Goal: Information Seeking & Learning: Get advice/opinions

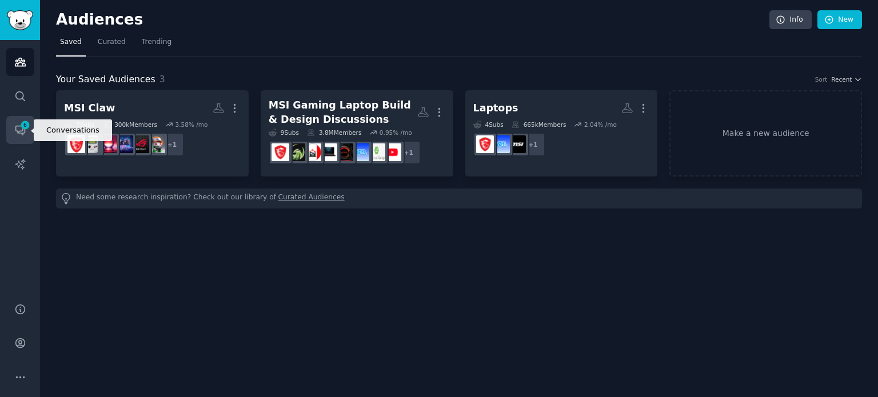
click at [25, 134] on icon "Sidebar" at bounding box center [20, 130] width 12 height 12
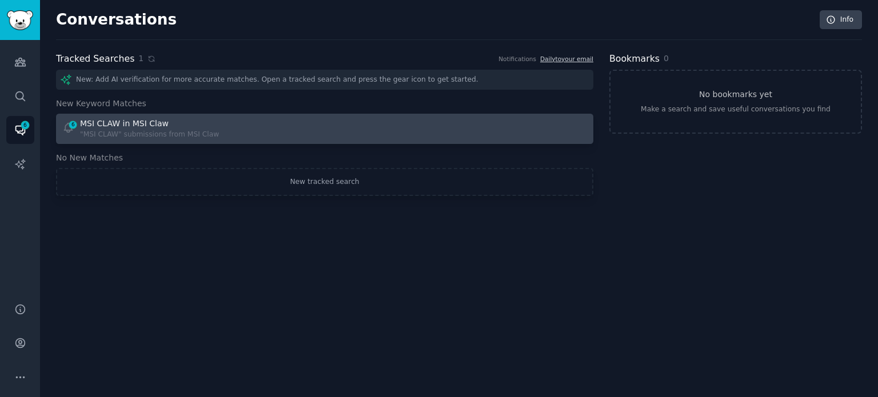
click at [240, 124] on div "6 MSI CLAW in MSI Claw "MSI CLAW" submissions from MSI Claw" at bounding box center [189, 129] width 255 height 22
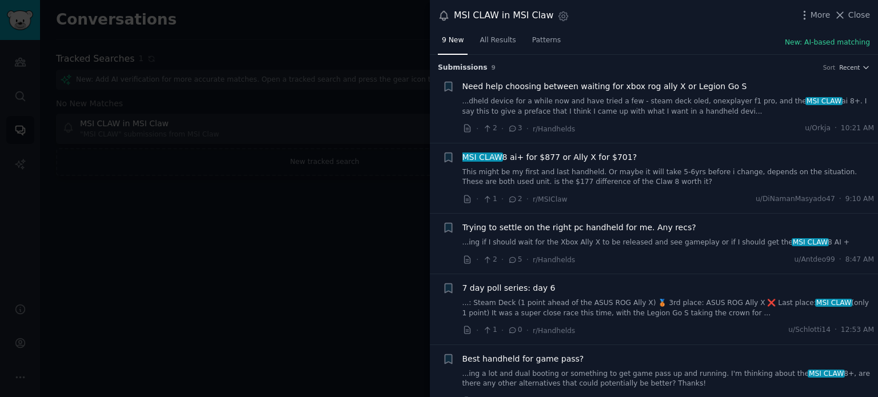
click at [576, 158] on span "MSI CLAW 8 ai+ for $877 or Ally X for $701?" at bounding box center [549, 157] width 175 height 12
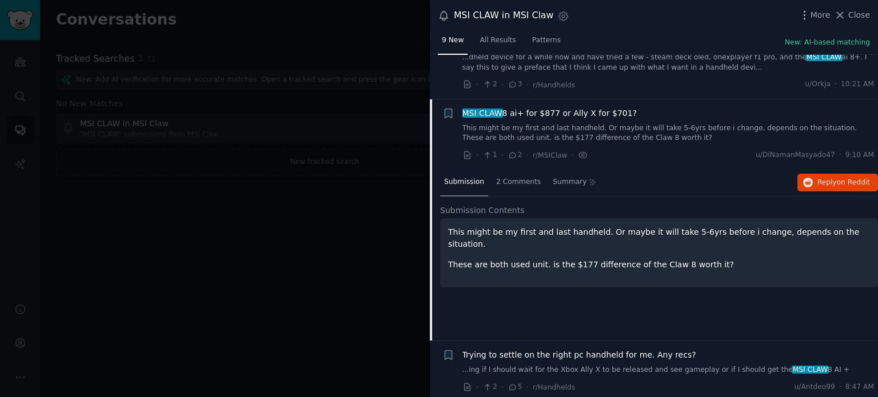
scroll to position [89, 0]
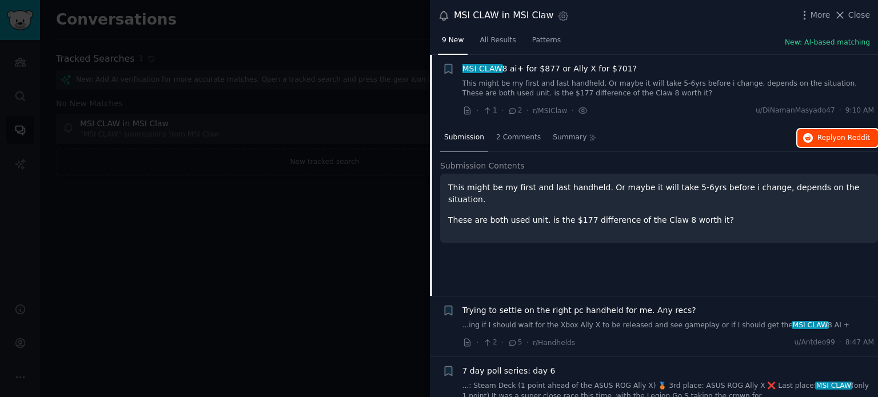
click at [848, 139] on span "on Reddit" at bounding box center [853, 138] width 33 height 8
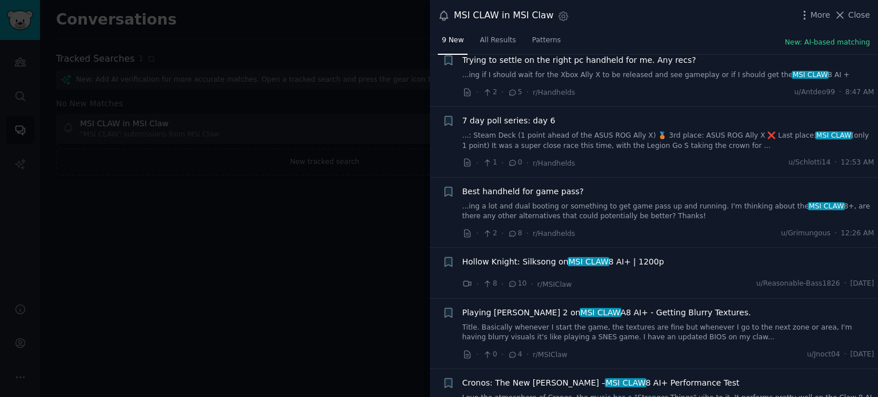
scroll to position [341, 0]
click at [548, 257] on span "Hollow Knight: Silksong on MSI CLAW 8 AI+ | 1200p" at bounding box center [563, 260] width 202 height 12
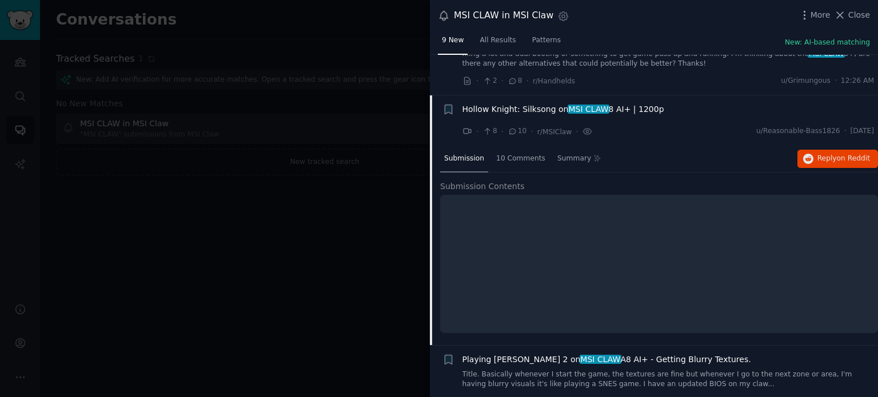
scroll to position [360, 0]
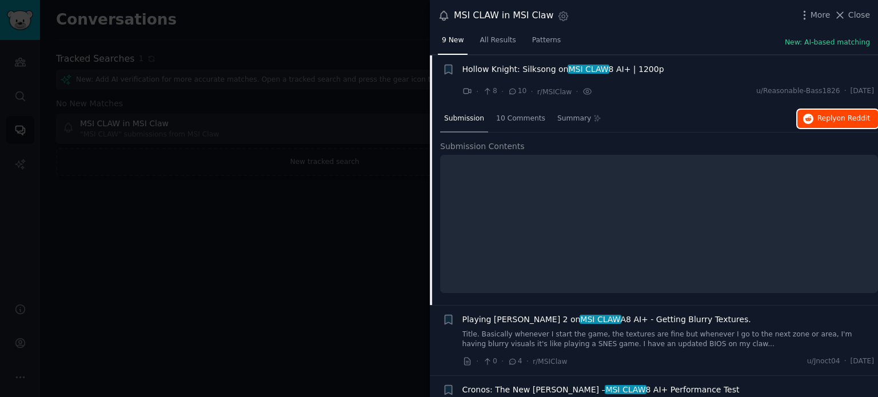
click at [839, 118] on span "on Reddit" at bounding box center [853, 118] width 33 height 8
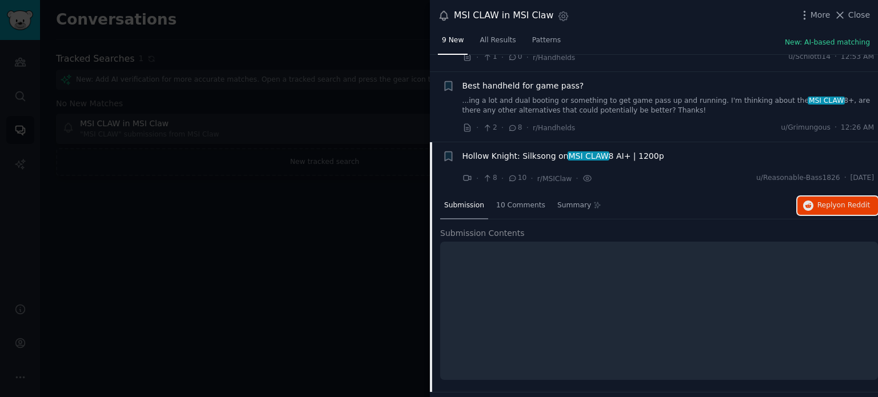
scroll to position [468, 0]
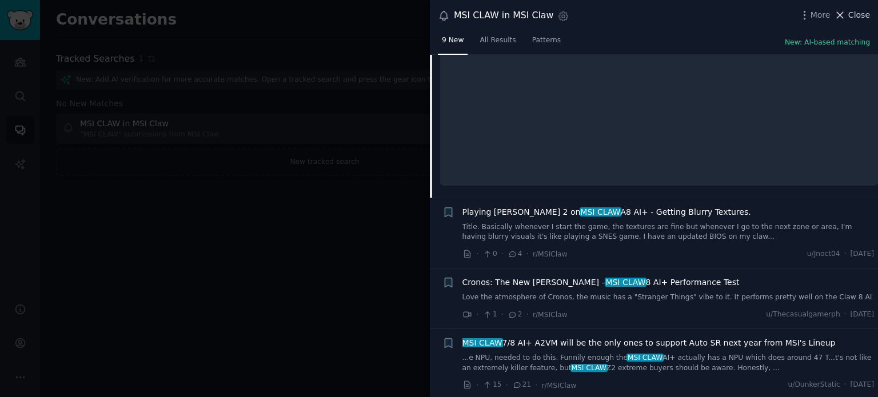
click at [852, 9] on span "Close" at bounding box center [859, 15] width 22 height 12
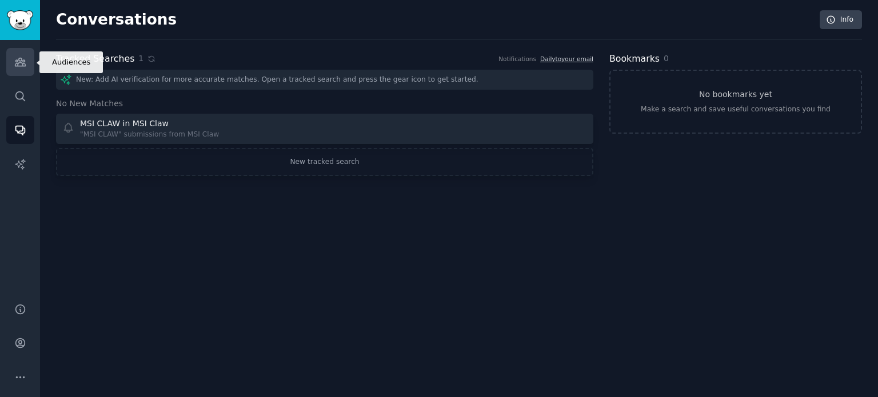
click at [17, 67] on icon "Sidebar" at bounding box center [20, 62] width 12 height 12
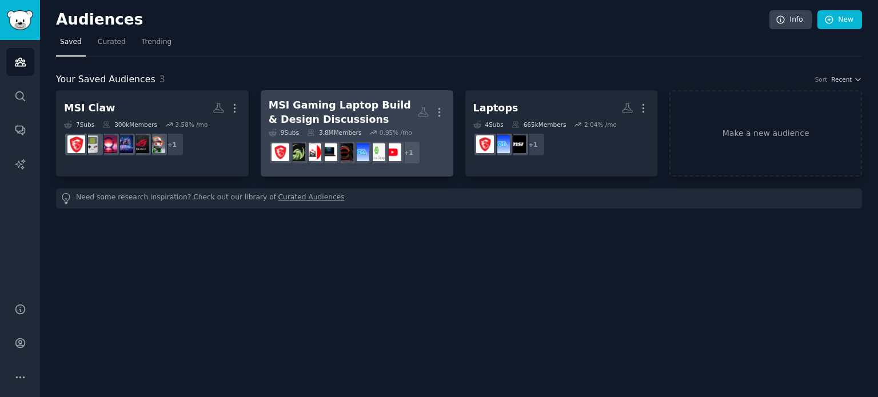
click at [354, 129] on div "3.8M Members" at bounding box center [334, 133] width 54 height 8
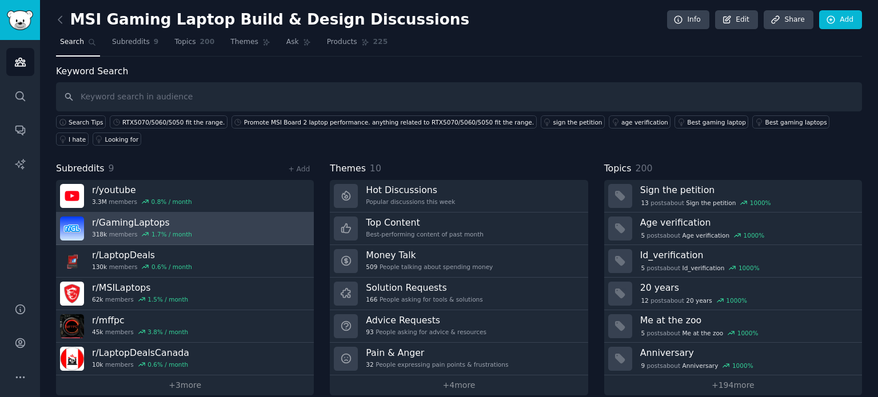
click at [220, 216] on link "r/ GamingLaptops 318k members 1.7 % / month" at bounding box center [185, 229] width 258 height 33
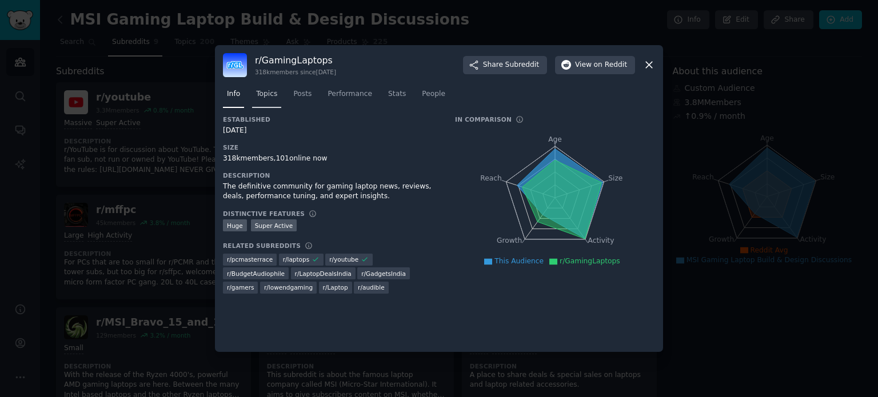
click at [272, 93] on span "Topics" at bounding box center [266, 94] width 21 height 10
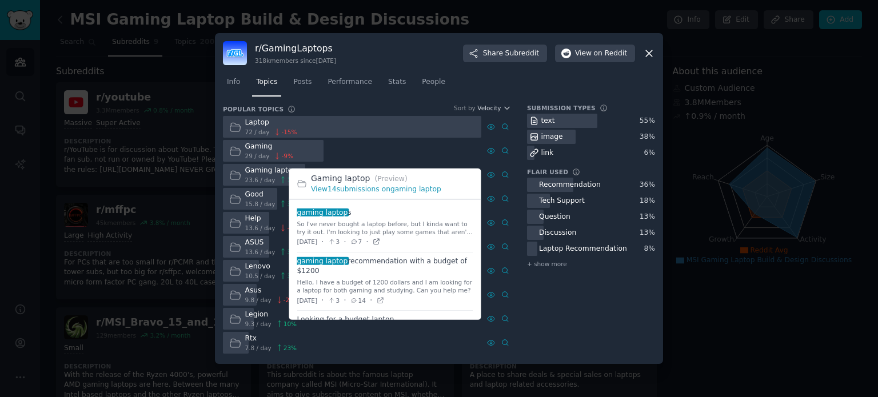
click at [381, 241] on icon at bounding box center [377, 242] width 8 height 8
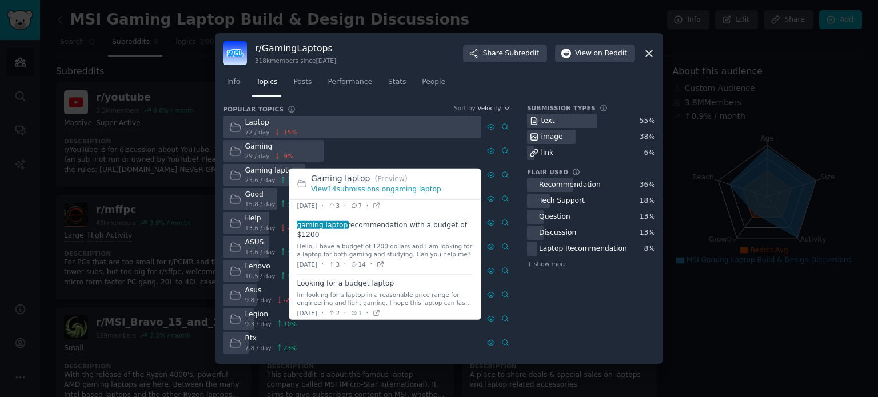
click at [384, 265] on icon at bounding box center [380, 265] width 8 height 8
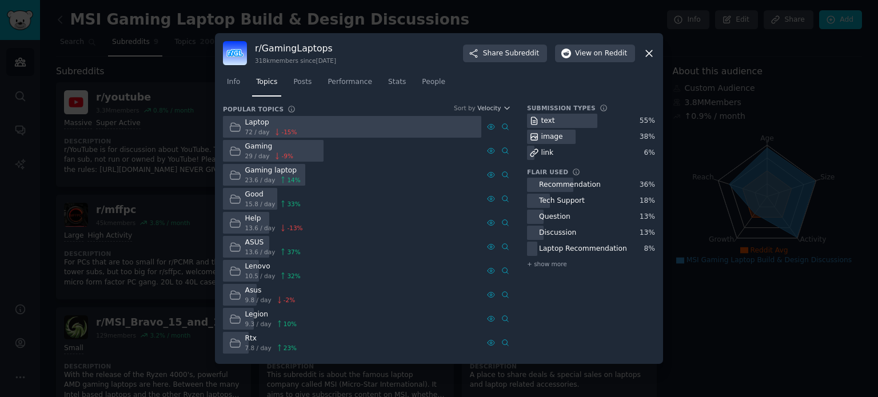
click at [643, 56] on div "r/ GamingLaptops 318k members since [DATE] Share Subreddit View on Reddit" at bounding box center [439, 53] width 432 height 24
click at [645, 56] on icon at bounding box center [649, 53] width 12 height 12
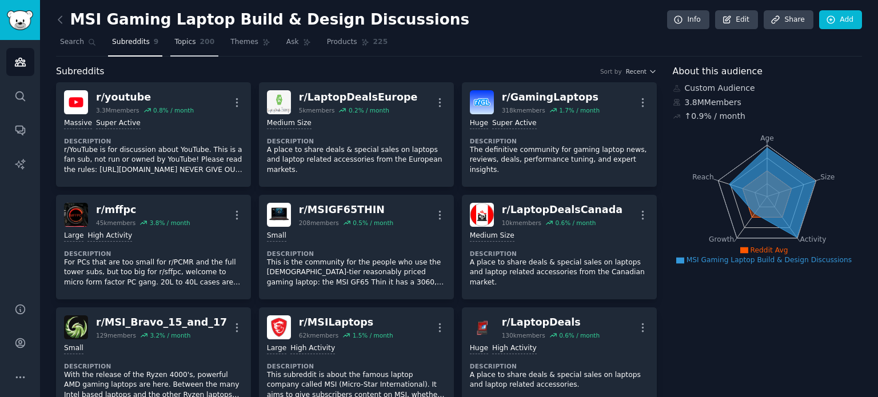
click at [178, 47] on link "Topics 200" at bounding box center [194, 44] width 48 height 23
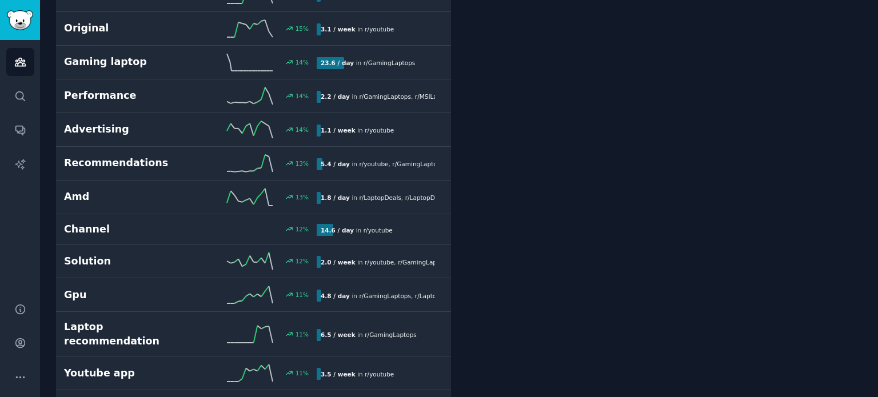
scroll to position [2947, 0]
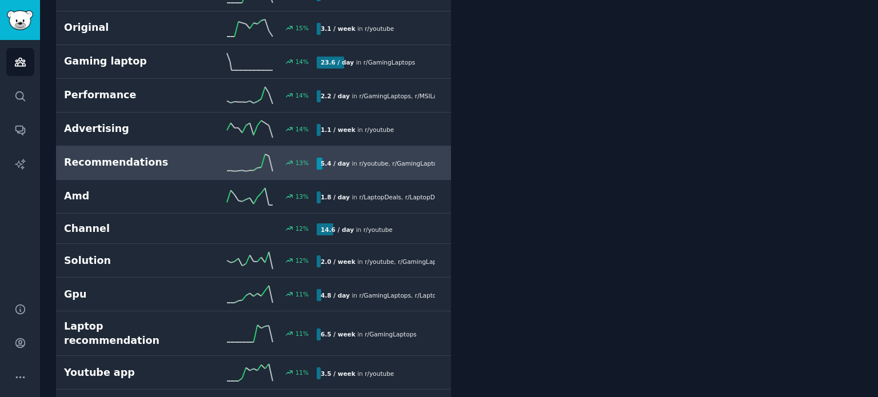
click at [321, 162] on link "Recommendations 13 % 5.4 / day in r/ youtube , r/ GamingLaptops , and 1 other 1…" at bounding box center [253, 163] width 395 height 34
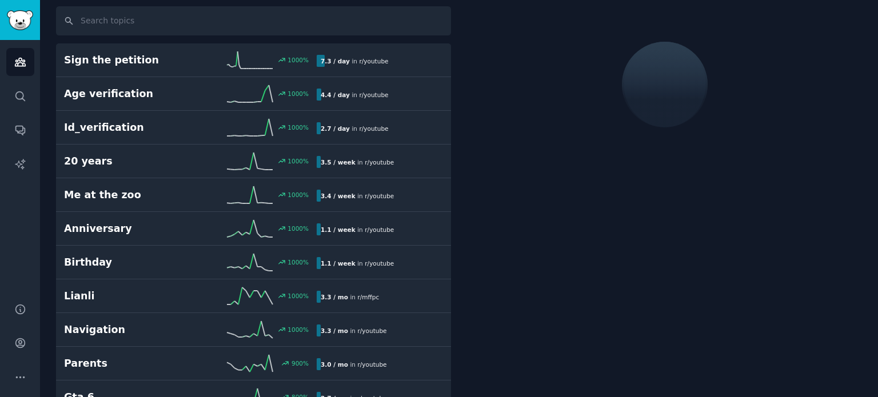
scroll to position [63, 0]
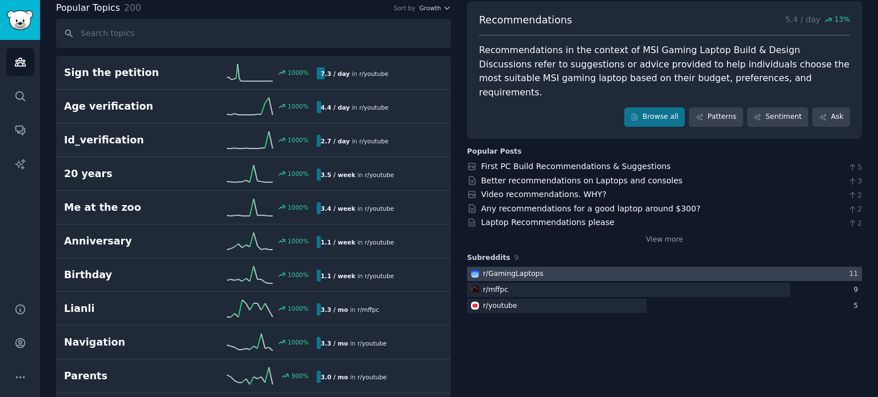
click at [571, 267] on div at bounding box center [664, 274] width 395 height 14
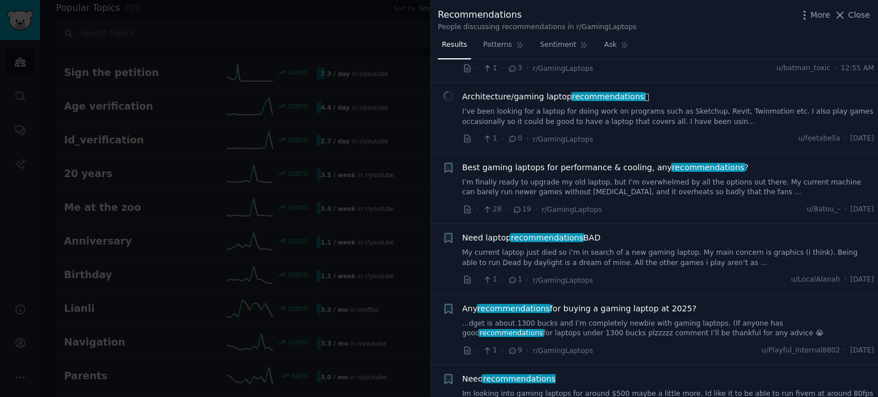
scroll to position [53, 0]
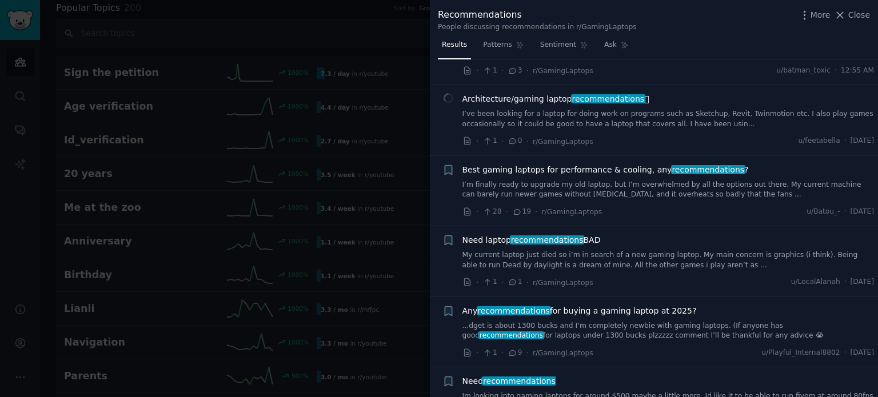
click at [529, 98] on span "Architecture/gaming laptop recommendations 🫩" at bounding box center [555, 99] width 187 height 12
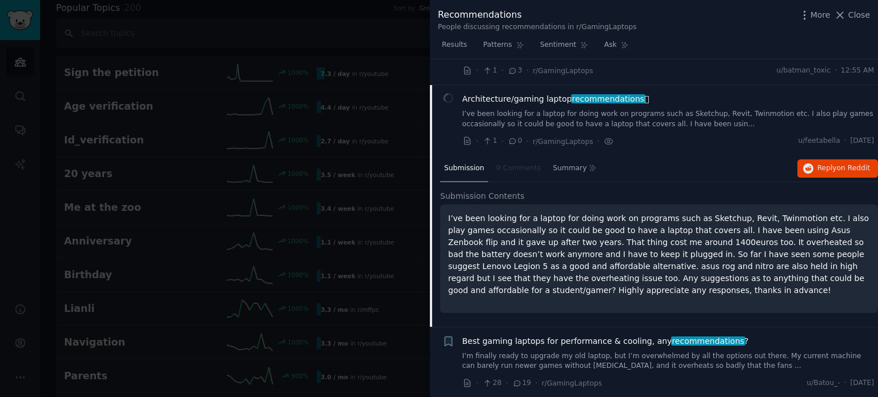
scroll to position [78, 0]
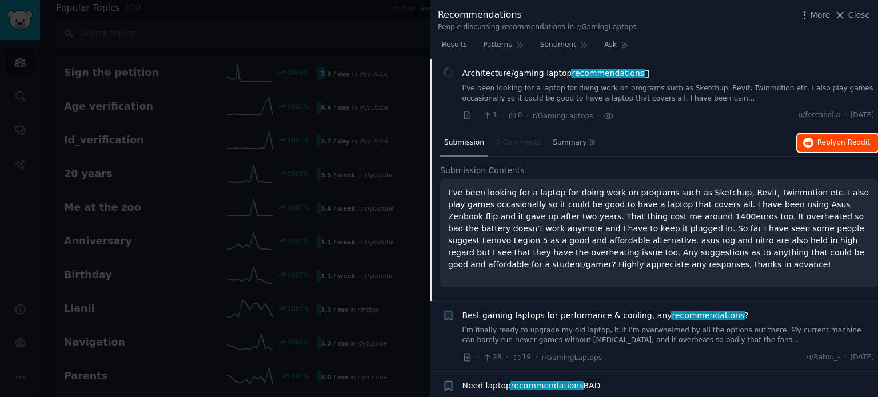
click at [843, 145] on span "on Reddit" at bounding box center [853, 142] width 33 height 8
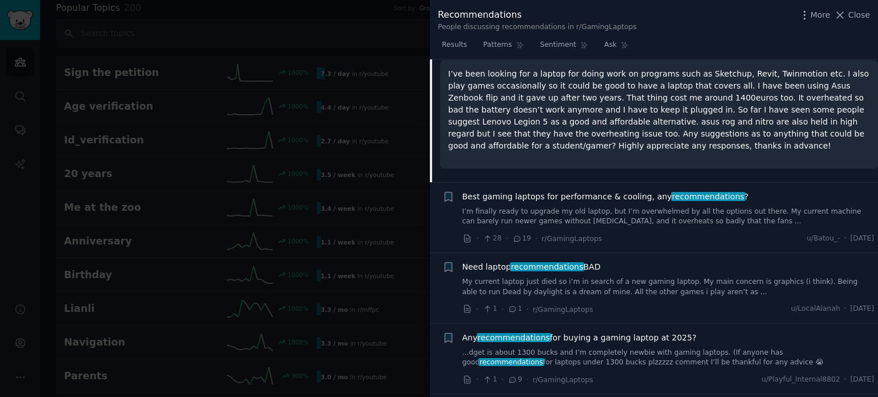
click at [631, 196] on span "Best gaming laptops for performance & cooling, any recommendations ?" at bounding box center [605, 197] width 286 height 12
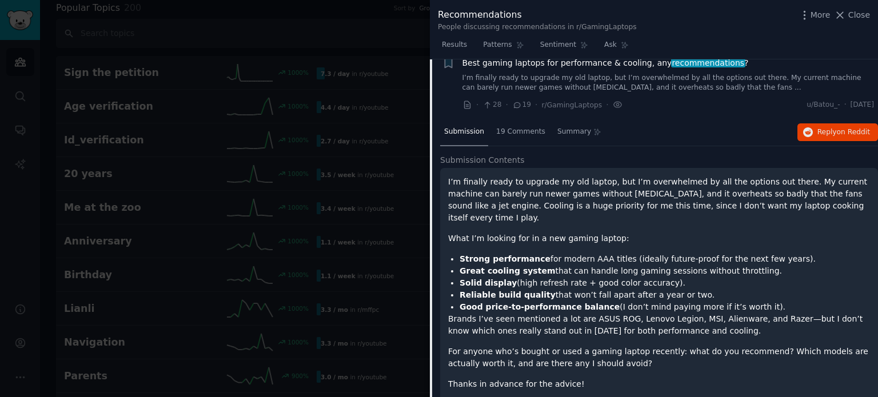
scroll to position [149, 0]
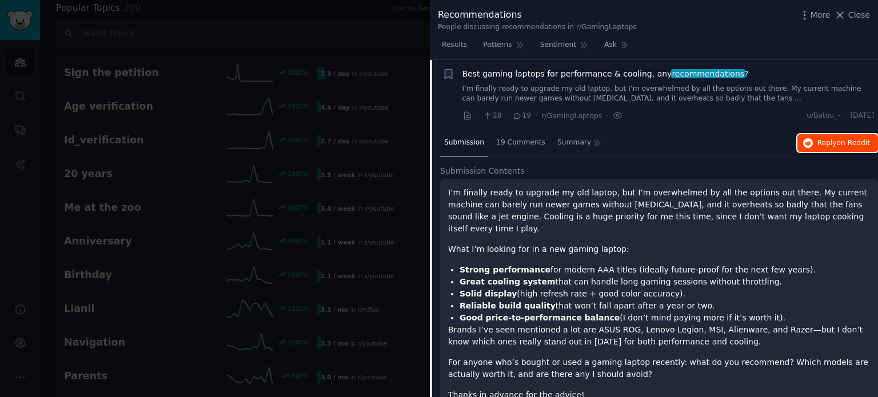
click at [833, 141] on span "Reply on Reddit" at bounding box center [843, 143] width 53 height 10
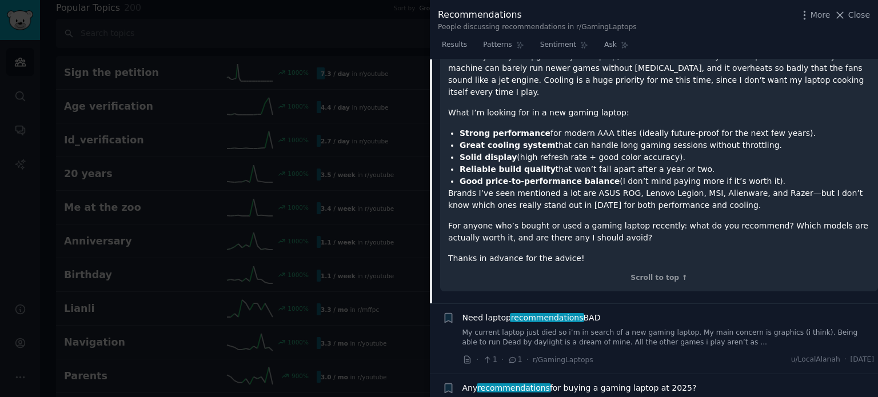
scroll to position [338, 0]
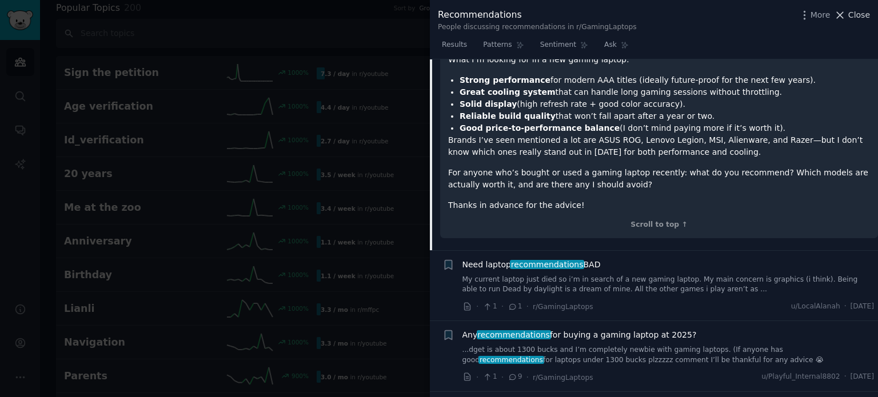
click at [841, 17] on icon at bounding box center [840, 15] width 12 height 12
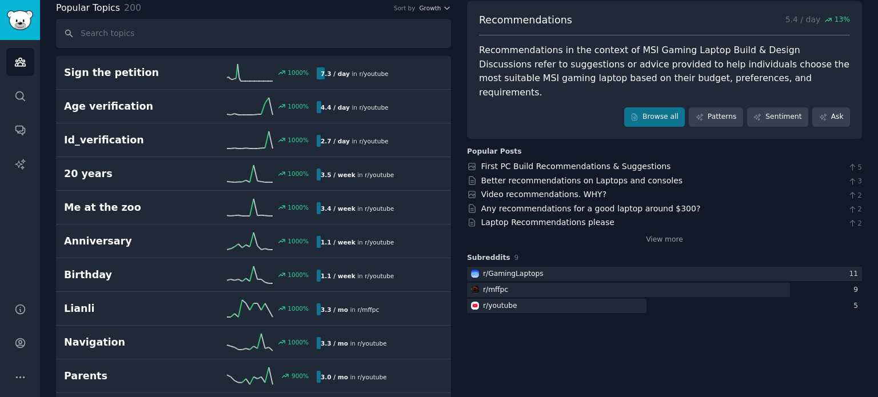
click at [841, 17] on span "13 %" at bounding box center [842, 20] width 15 height 10
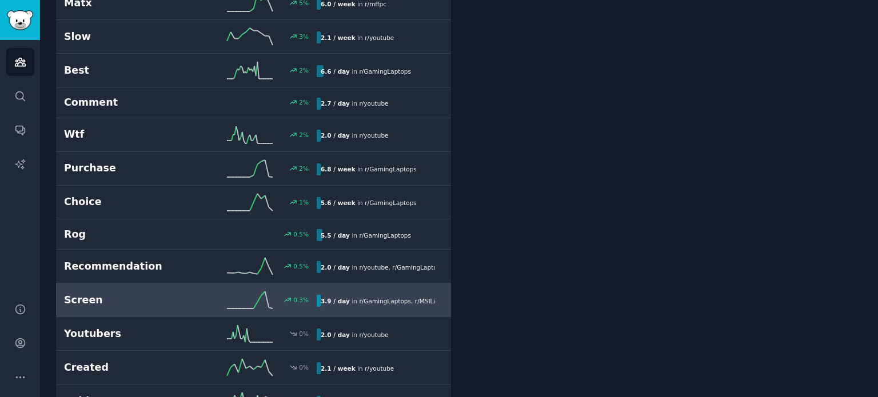
scroll to position [3689, 0]
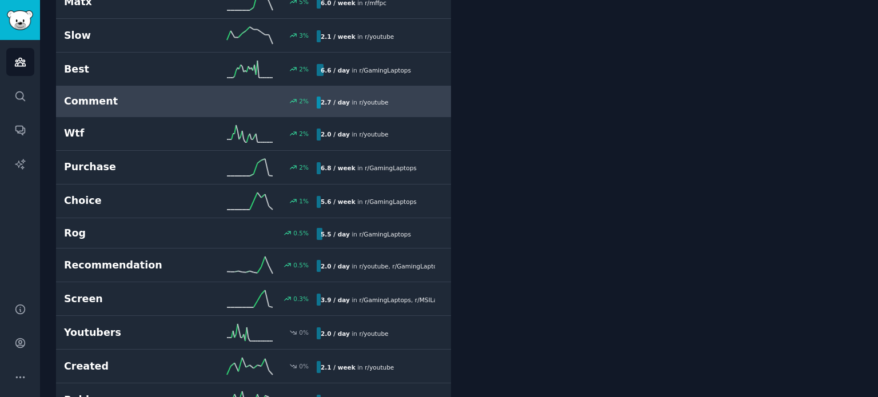
click at [388, 97] on div "2.7 / day in r/ youtube" at bounding box center [376, 103] width 118 height 12
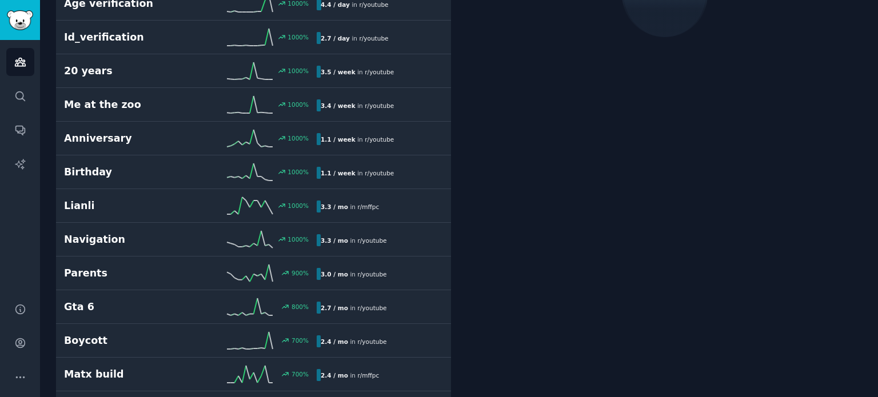
scroll to position [63, 0]
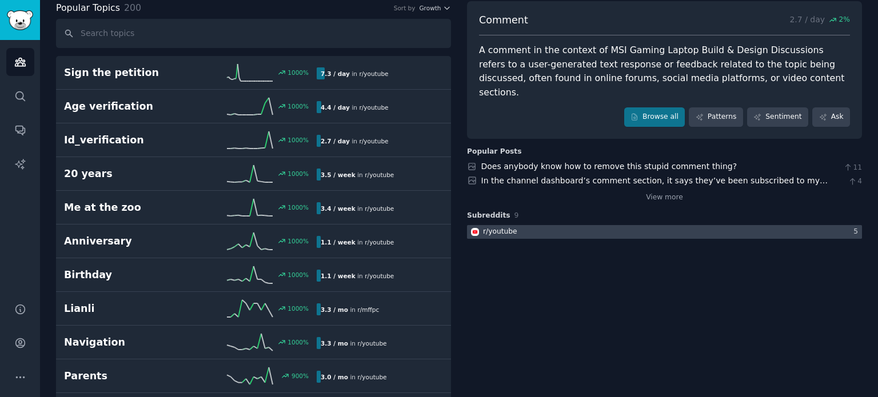
click at [761, 225] on div at bounding box center [664, 232] width 395 height 14
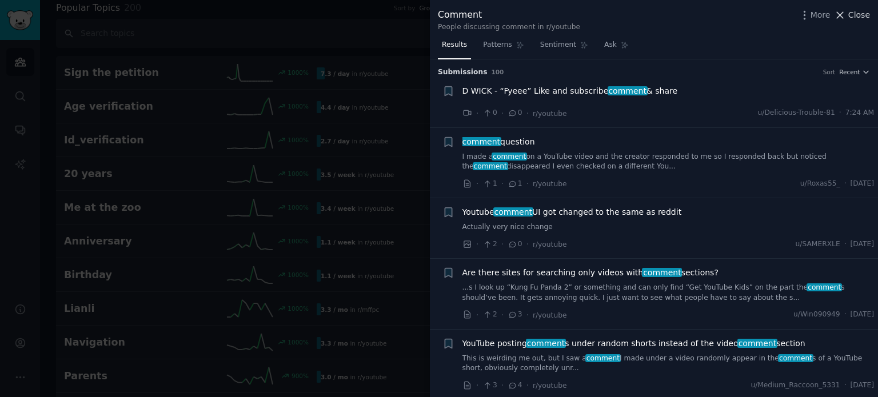
click at [857, 11] on span "Close" at bounding box center [859, 15] width 22 height 12
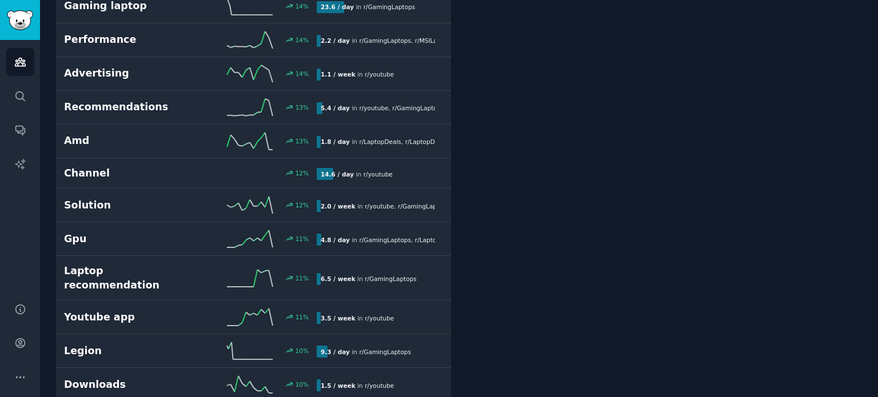
scroll to position [3083, 0]
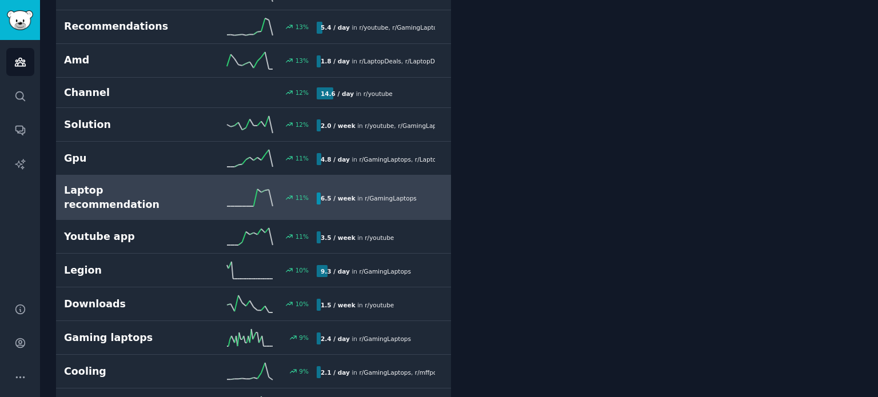
click at [341, 195] on b "6.5 / week" at bounding box center [338, 198] width 35 height 7
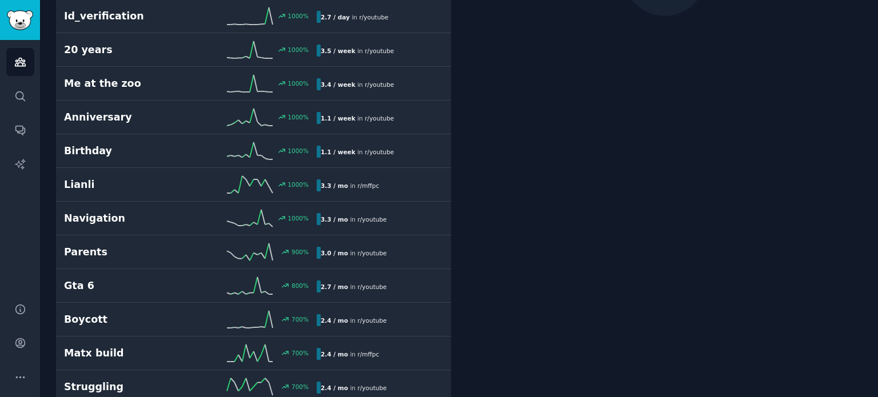
scroll to position [63, 0]
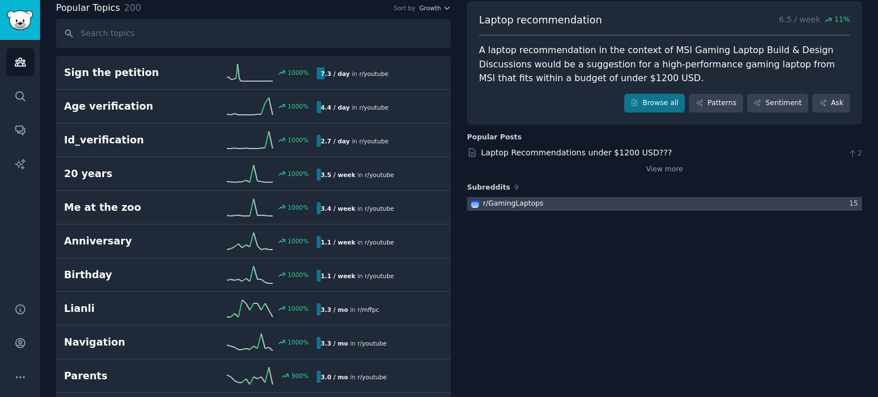
click at [596, 205] on div at bounding box center [664, 204] width 395 height 14
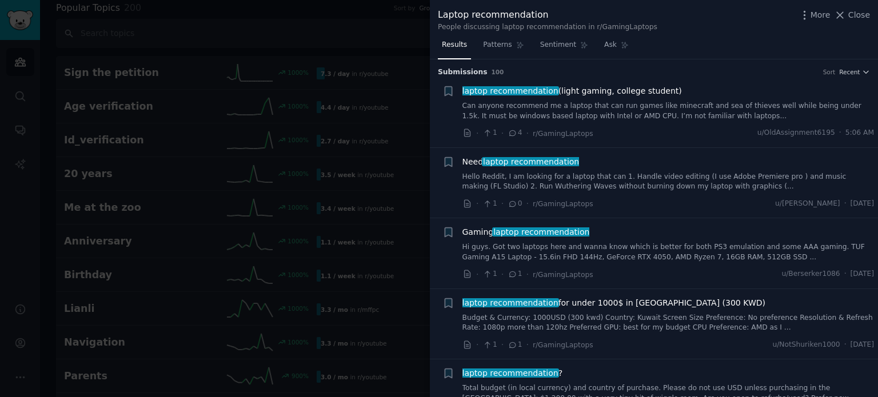
click at [600, 92] on span "laptop recommendation (light gaming, college student)" at bounding box center [572, 91] width 220 height 12
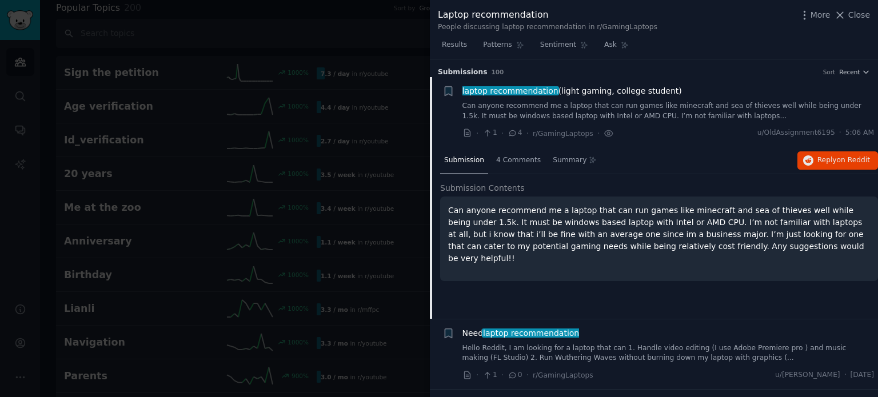
scroll to position [18, 0]
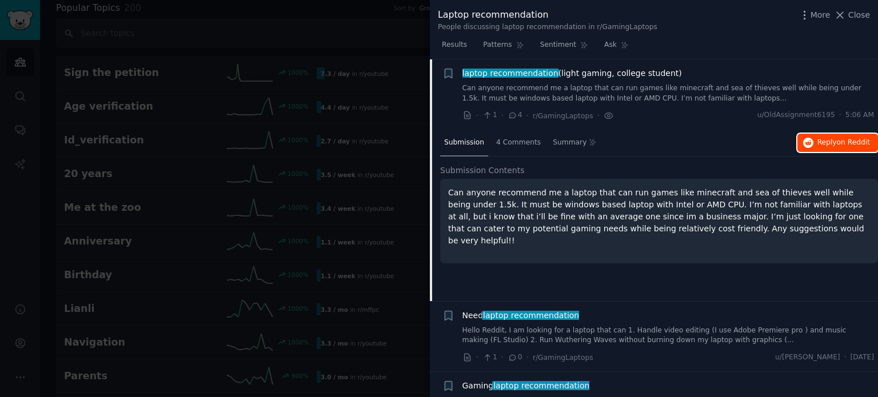
click at [807, 143] on icon "button" at bounding box center [808, 143] width 10 height 10
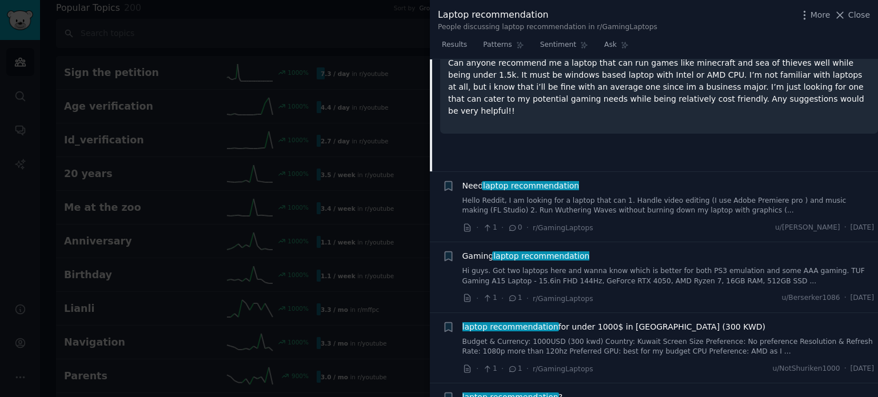
scroll to position [148, 0]
click at [542, 183] on span "laptop recommendation" at bounding box center [531, 185] width 98 height 9
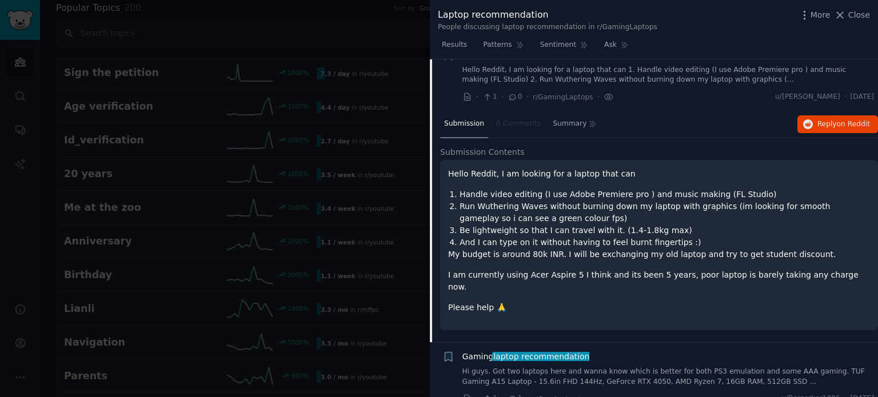
scroll to position [89, 0]
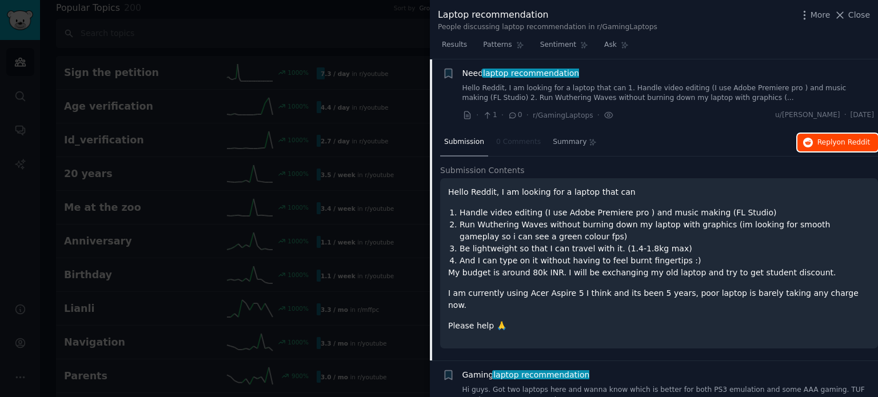
click at [822, 141] on span "Reply on Reddit" at bounding box center [843, 143] width 53 height 10
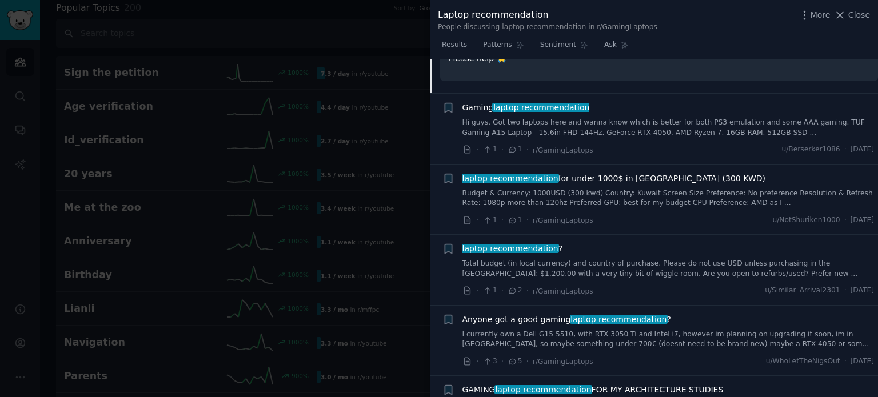
scroll to position [357, 0]
click at [519, 102] on span "laptop recommendation" at bounding box center [541, 106] width 98 height 9
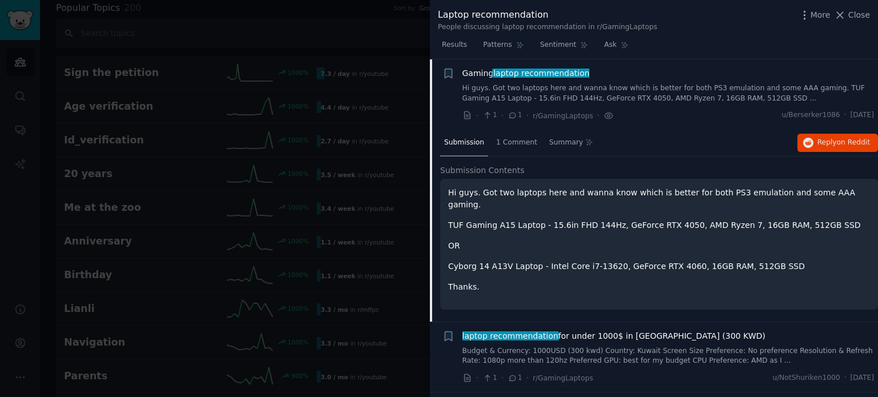
scroll to position [374, 0]
